Goal: Check status

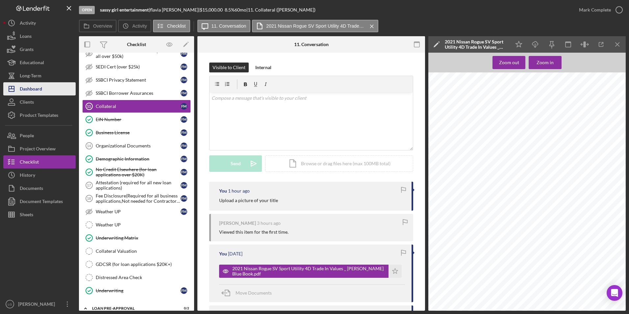
drag, startPoint x: 27, startPoint y: 88, endPoint x: 31, endPoint y: 88, distance: 4.0
click at [27, 88] on div "Dashboard" at bounding box center [31, 89] width 22 height 15
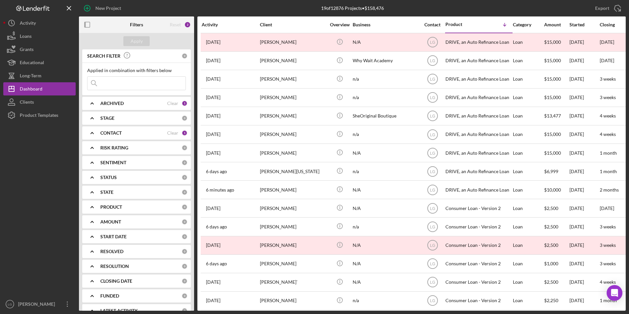
click at [121, 99] on div "ARCHIVED Clear 1" at bounding box center [143, 103] width 87 height 13
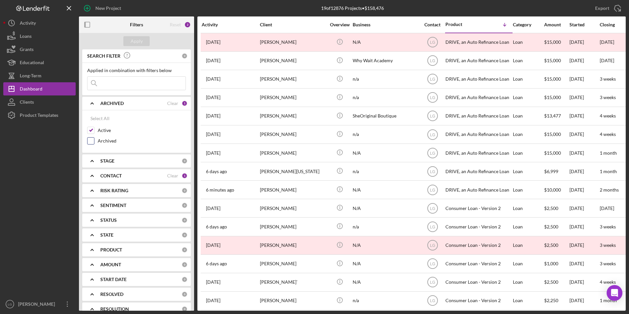
click at [91, 140] on input "Archived" at bounding box center [90, 140] width 7 height 7
checkbox input "true"
click at [144, 43] on button "Apply" at bounding box center [136, 41] width 26 height 10
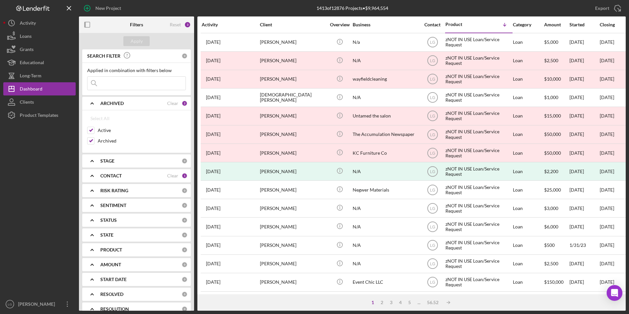
click at [135, 82] on input at bounding box center [136, 83] width 98 height 13
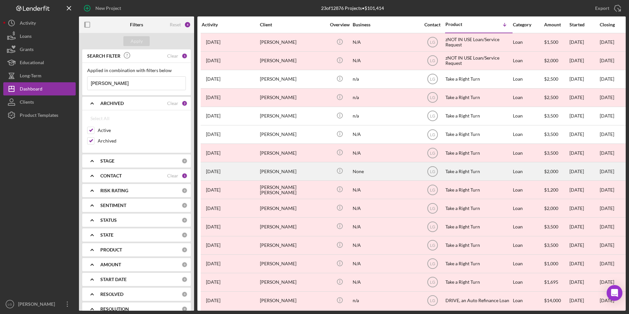
type input "[PERSON_NAME]"
click at [308, 172] on div "[PERSON_NAME]" at bounding box center [293, 170] width 66 height 17
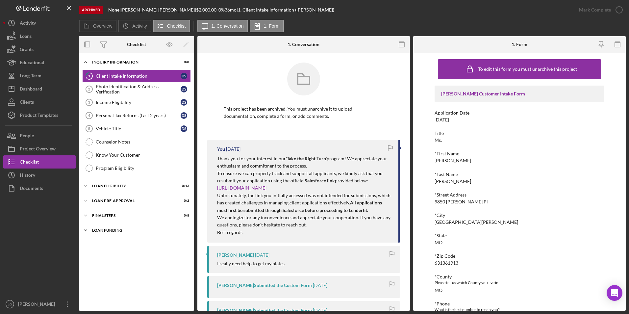
click at [104, 232] on div "Loan Funding" at bounding box center [139, 230] width 94 height 4
click at [101, 217] on div "FINAL STEPS" at bounding box center [139, 215] width 94 height 4
click at [101, 196] on div "Icon/Expander Loan Pre-Approval 0 / 2" at bounding box center [136, 200] width 115 height 13
drag, startPoint x: 100, startPoint y: 185, endPoint x: 100, endPoint y: 179, distance: 5.3
click at [100, 184] on div "Loan Eligibility" at bounding box center [139, 186] width 94 height 4
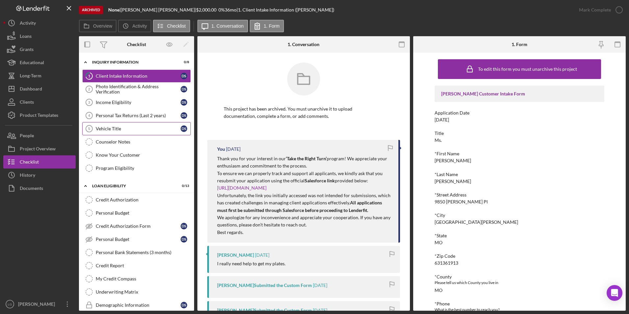
click at [111, 137] on link "Counselor Notes Counselor Notes" at bounding box center [136, 141] width 108 height 13
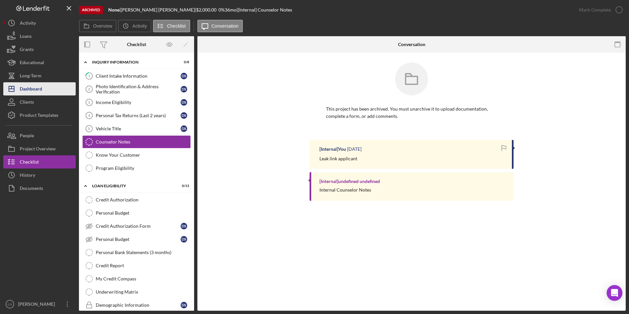
click at [35, 90] on div "Dashboard" at bounding box center [31, 89] width 22 height 15
